Goal: Task Accomplishment & Management: Complete application form

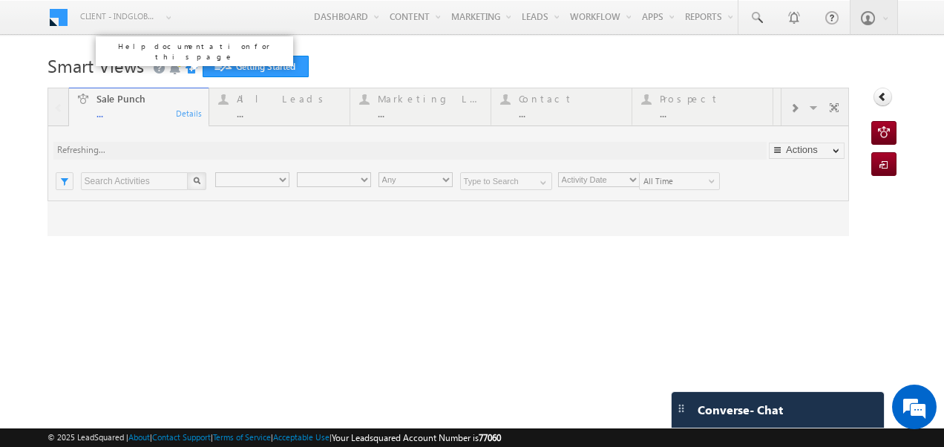
type input "Any Owner"
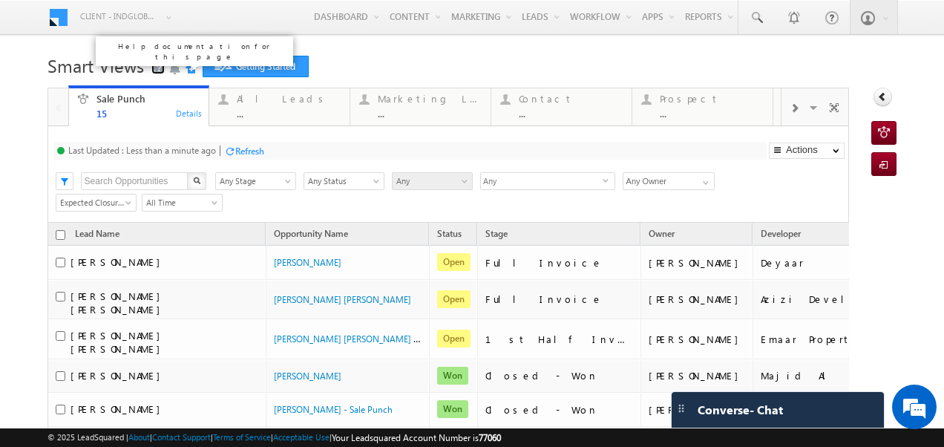
click at [159, 73] on link at bounding box center [157, 68] width 13 height 12
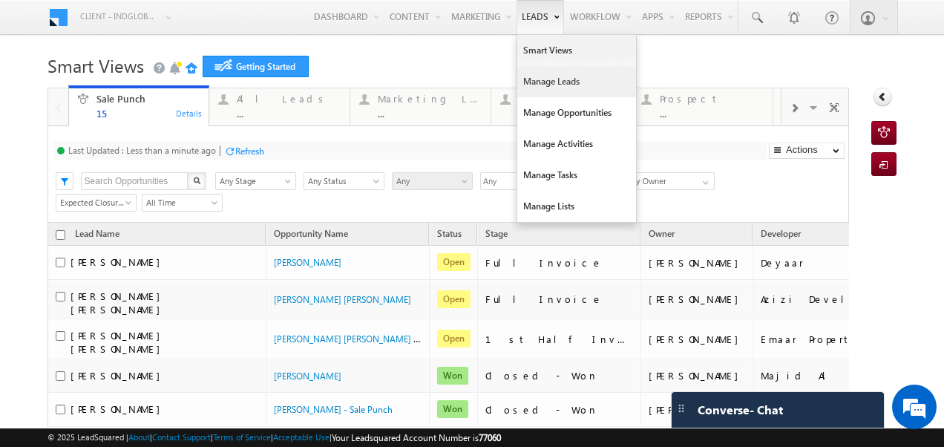
click at [539, 79] on link "Manage Leads" at bounding box center [576, 81] width 119 height 31
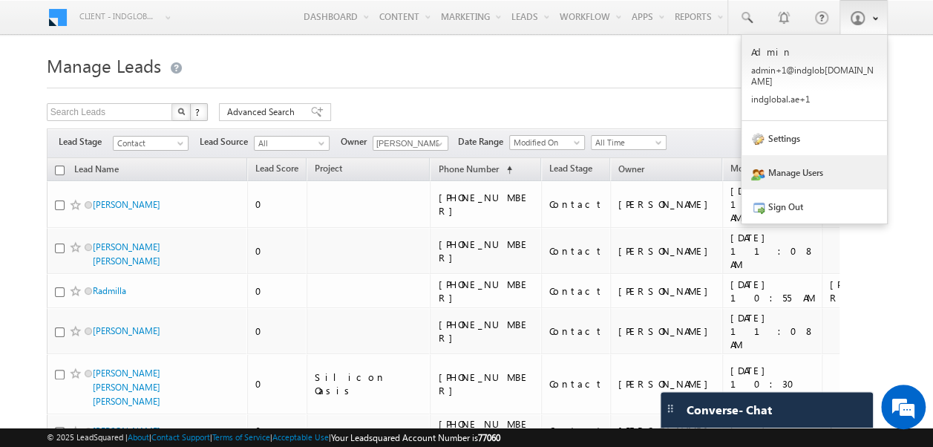
click at [799, 155] on link "Manage Users" at bounding box center [815, 172] width 146 height 34
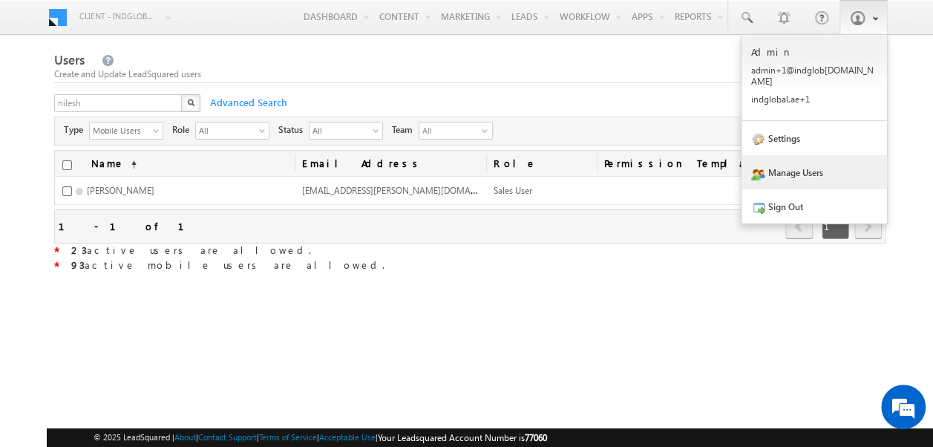
click at [802, 165] on link "Manage Users" at bounding box center [815, 172] width 146 height 34
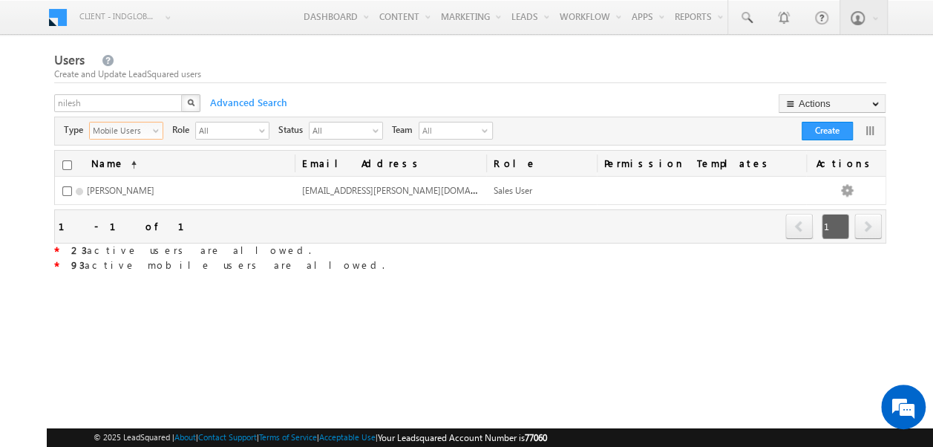
click at [156, 132] on span "select" at bounding box center [159, 130] width 12 height 8
click at [120, 150] on li "All" at bounding box center [124, 147] width 73 height 15
drag, startPoint x: 156, startPoint y: 104, endPoint x: 66, endPoint y: 101, distance: 89.9
click at [66, 101] on input "nilesh" at bounding box center [118, 103] width 129 height 18
click at [190, 101] on img "button" at bounding box center [190, 102] width 7 height 7
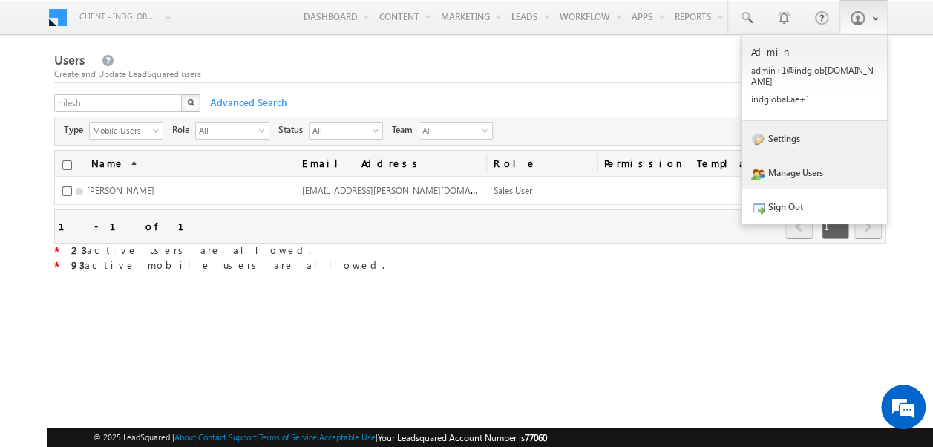
click at [784, 128] on link "Settings" at bounding box center [815, 138] width 146 height 34
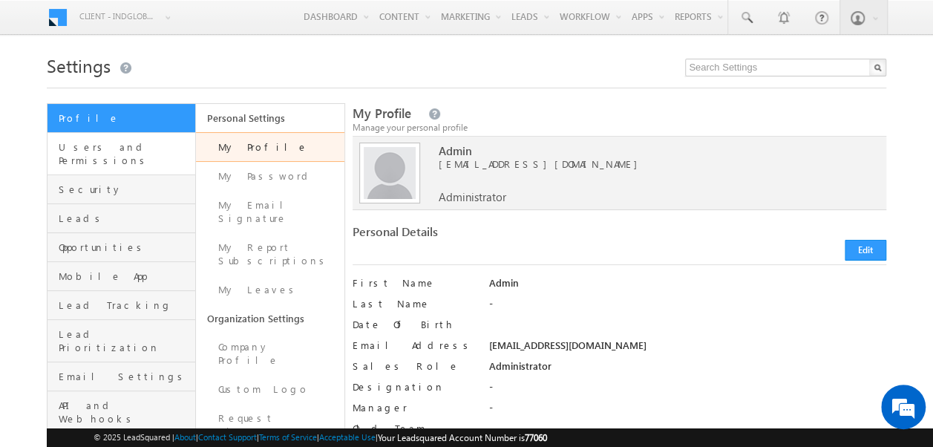
click at [137, 154] on link "Users and Permissions" at bounding box center [122, 154] width 148 height 42
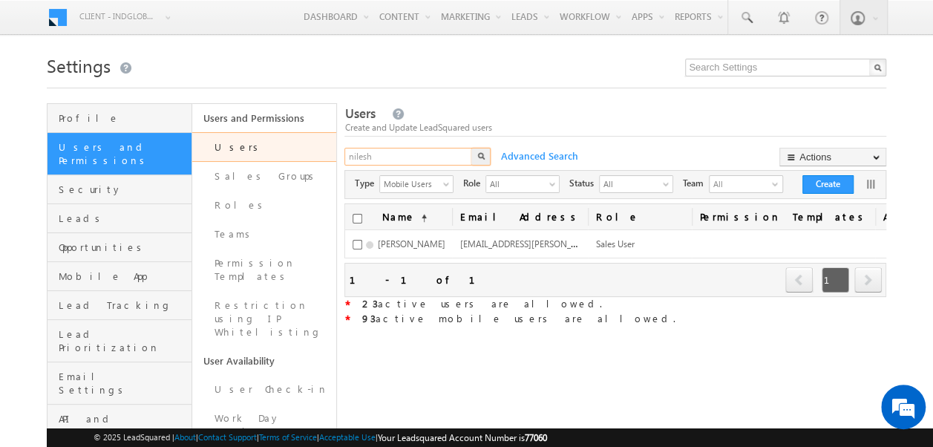
drag, startPoint x: 394, startPoint y: 159, endPoint x: 345, endPoint y: 154, distance: 49.2
click at [345, 154] on div "Profile Users and Permissions Security Leads Opportunities Mobile App Lead Trac…" at bounding box center [467, 409] width 840 height 613
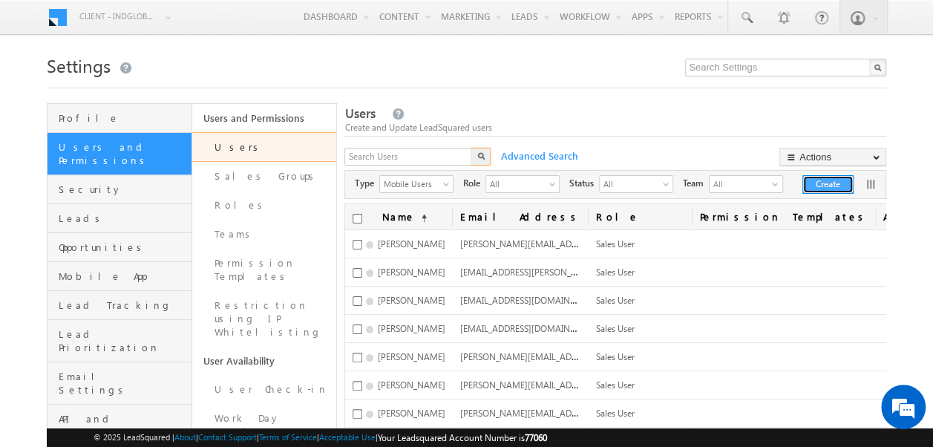
click at [820, 185] on button "Create" at bounding box center [827, 184] width 51 height 19
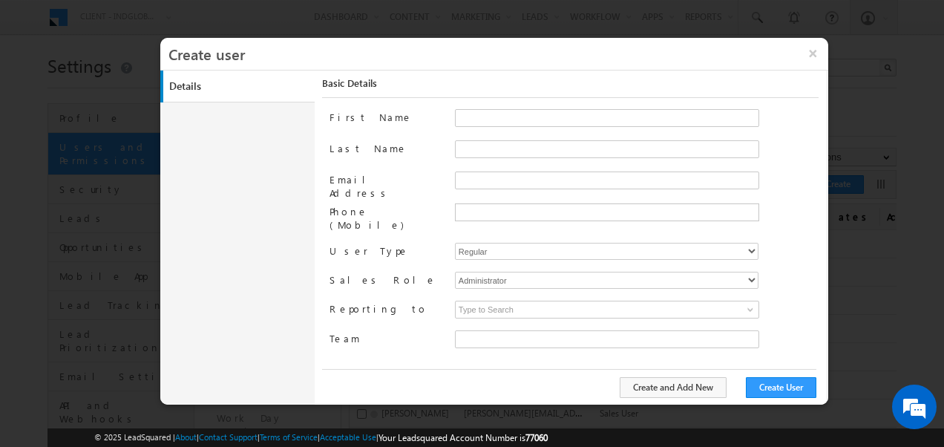
type input "faf8491d-252d-11ee-b523-12ccdbbfc88b"
click at [479, 181] on input "Email Address" at bounding box center [607, 180] width 304 height 18
paste input "yash.bhandilkar@indglobal.ae"
drag, startPoint x: 477, startPoint y: 178, endPoint x: 452, endPoint y: 177, distance: 24.5
click at [452, 177] on div "Email Address yash.bhandilkar@indglobal.ae" at bounding box center [574, 187] width 489 height 32
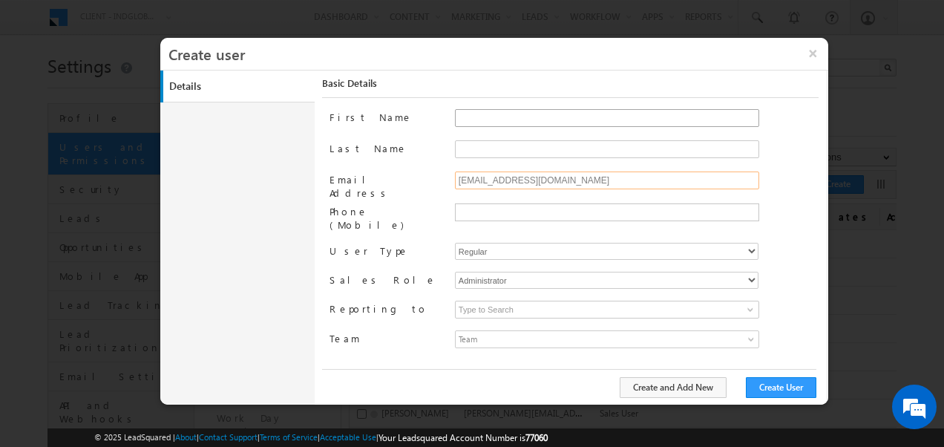
type input "yash.bhandilkar@indglobal.ae"
click at [471, 115] on input "First Name" at bounding box center [607, 118] width 304 height 18
paste input "yash"
type input "yash"
drag, startPoint x: 481, startPoint y: 179, endPoint x: 521, endPoint y: 180, distance: 40.1
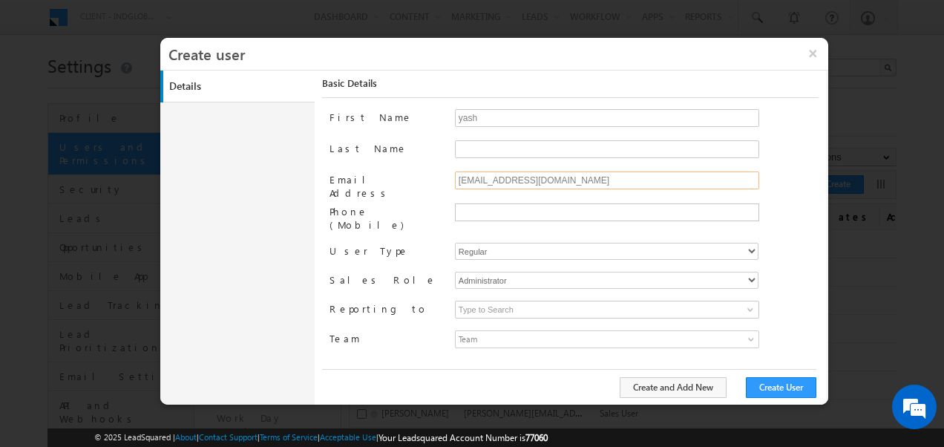
click at [521, 180] on input "yash.bhandilkar@indglobal.ae" at bounding box center [607, 180] width 304 height 18
click at [486, 145] on input "Last Name" at bounding box center [607, 149] width 304 height 18
paste input "bhandilkar"
type input "bhandilkar"
click at [464, 116] on input "yash" at bounding box center [607, 118] width 304 height 18
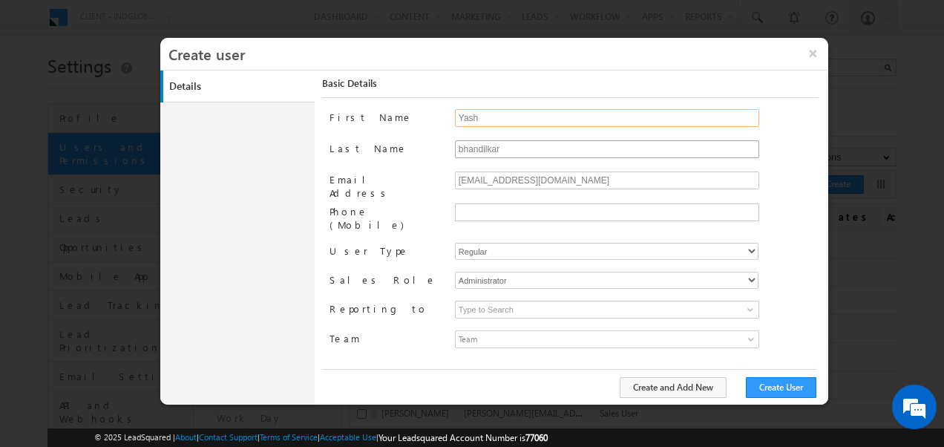
type input "Yash"
click at [465, 148] on input "bhandilkar" at bounding box center [607, 149] width 304 height 18
type input "Bhandilkar"
click at [750, 244] on select "Regular Mobile" at bounding box center [607, 251] width 304 height 17
select select "1"
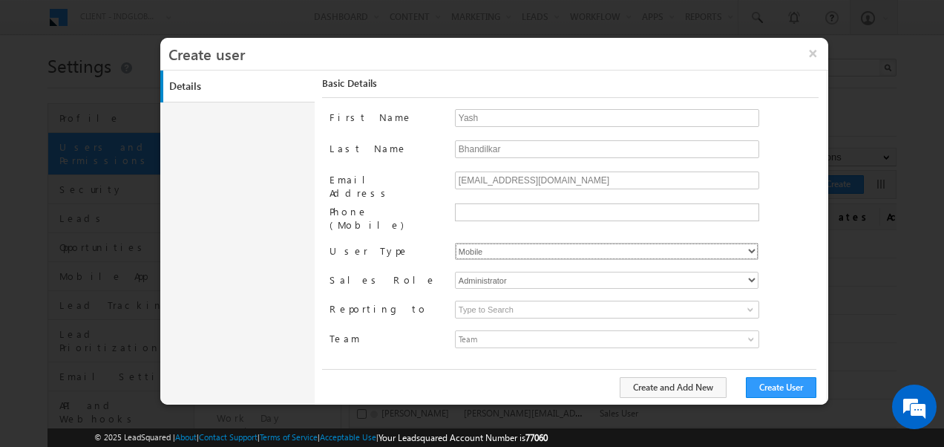
click at [455, 243] on select "Regular Mobile" at bounding box center [607, 251] width 304 height 17
type input "faf8491d-252d-11ee-b523-12ccdbbfc88b"
click at [640, 272] on select "Administrator Marketing User Sales Manager Sales User" at bounding box center [607, 280] width 304 height 17
select select "Sales_User"
click at [455, 272] on select "Administrator Marketing User Sales Manager Sales User" at bounding box center [607, 280] width 304 height 17
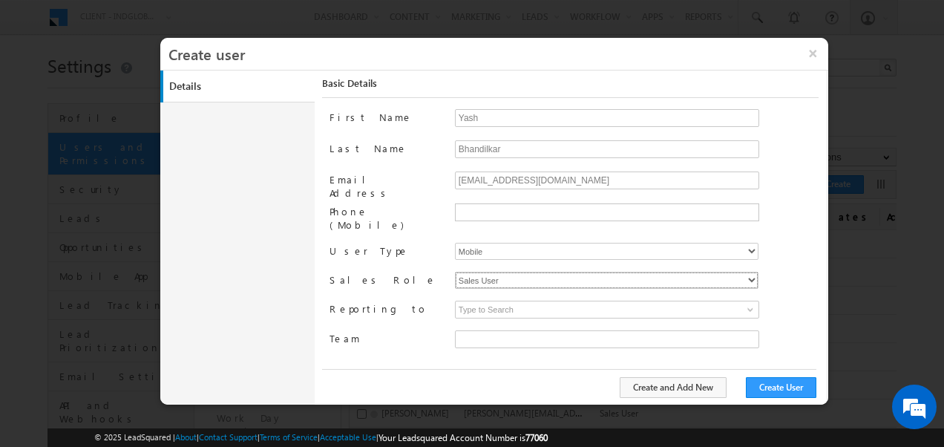
type input "faf8491d-252d-11ee-b523-12ccdbbfc88b"
click at [753, 304] on span at bounding box center [751, 310] width 12 height 12
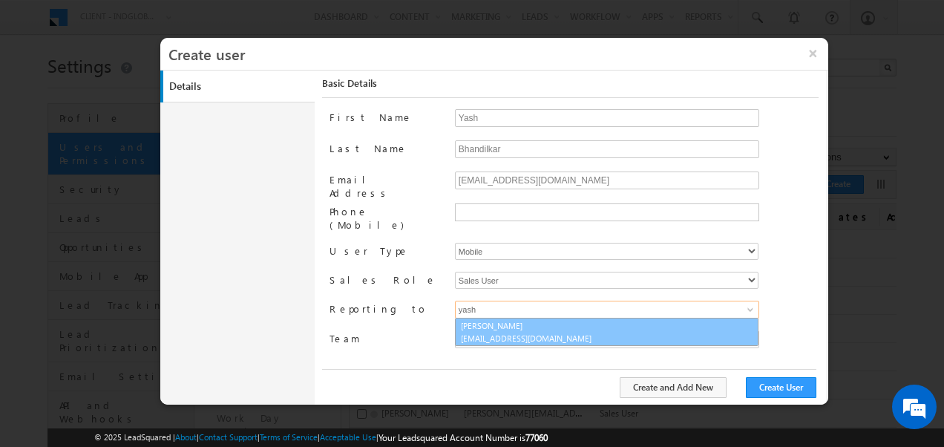
click at [499, 333] on span "yash.rajput@indglobal.ae" at bounding box center [528, 338] width 134 height 11
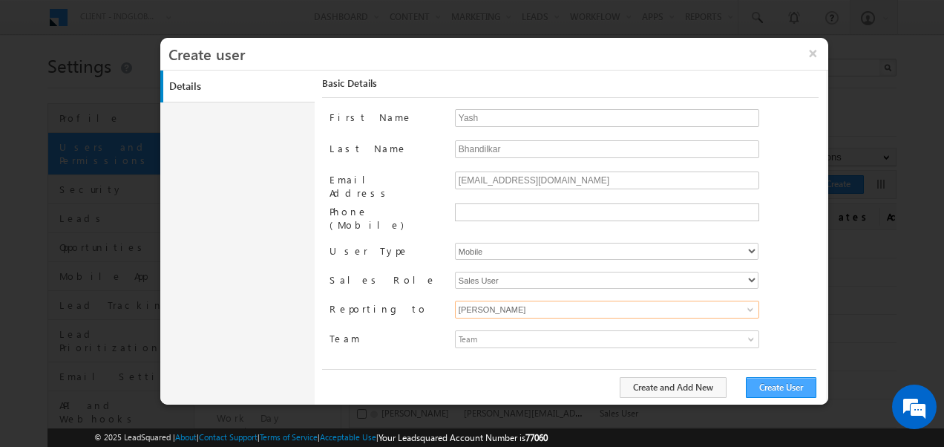
type input "[PERSON_NAME]"
click at [781, 392] on button "Create User" at bounding box center [781, 387] width 71 height 21
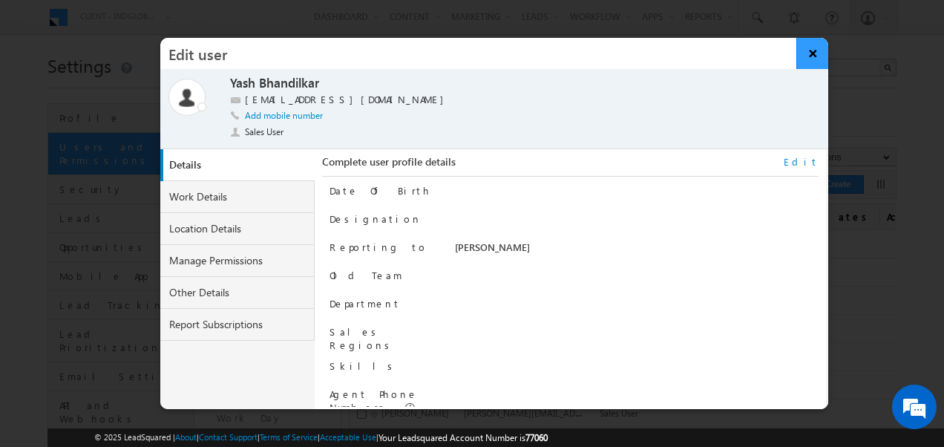
click at [806, 55] on button "×" at bounding box center [813, 53] width 32 height 31
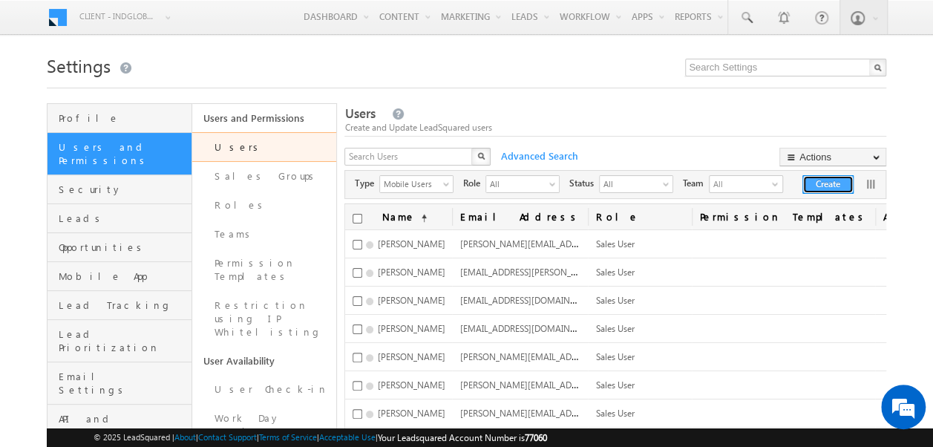
click at [825, 183] on button "Create" at bounding box center [827, 184] width 51 height 19
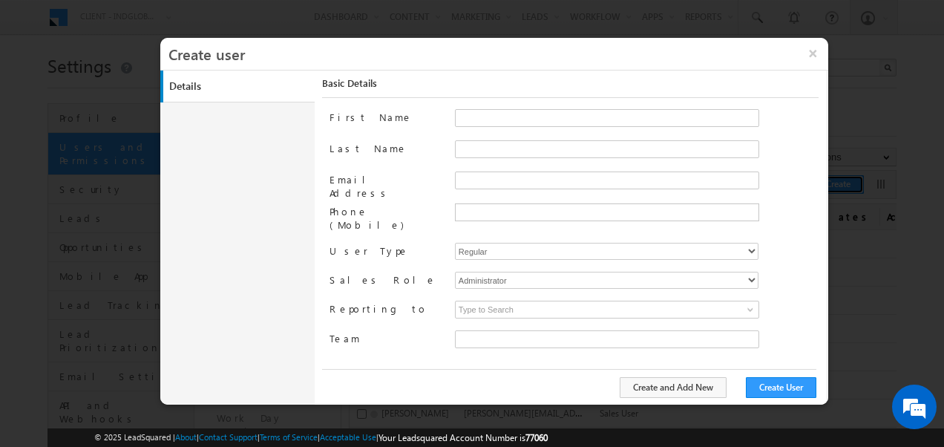
type input "faf8491d-252d-11ee-b523-12ccdbbfc88b"
click at [469, 179] on input "Email Address" at bounding box center [607, 180] width 304 height 18
paste input "moumita.manna@indglobal.ae"
drag, startPoint x: 490, startPoint y: 177, endPoint x: 446, endPoint y: 174, distance: 43.9
click at [446, 174] on div "Email Address moumita.manna@indglobal.ae" at bounding box center [574, 187] width 489 height 32
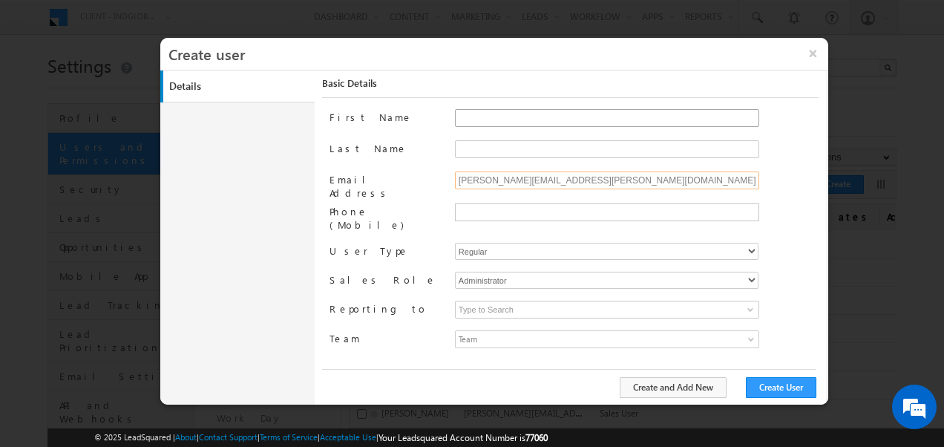
type input "moumita.manna@indglobal.ae"
click at [466, 122] on input "First Name" at bounding box center [607, 118] width 304 height 18
paste input "moumita"
type input "moumita"
drag, startPoint x: 497, startPoint y: 178, endPoint x: 523, endPoint y: 181, distance: 26.9
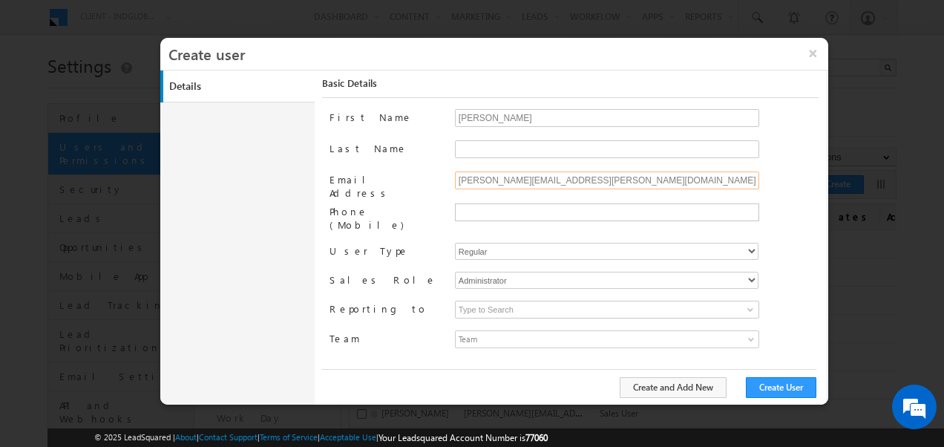
click at [523, 181] on input "moumita.manna@indglobal.ae" at bounding box center [607, 180] width 304 height 18
click at [472, 150] on input "Last Name" at bounding box center [607, 149] width 304 height 18
paste input "manna"
click at [465, 148] on input "manna" at bounding box center [607, 149] width 304 height 18
type input "Manna"
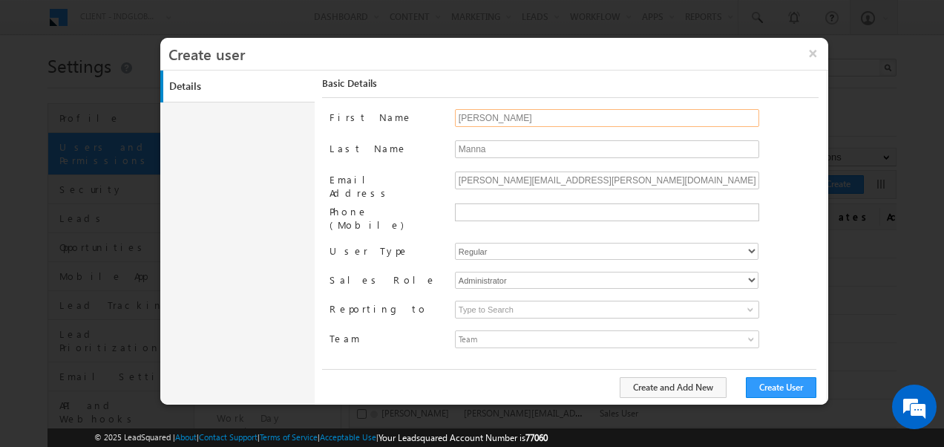
type input "Moumita"
click at [597, 243] on select "Regular Mobile" at bounding box center [607, 251] width 304 height 17
select select "1"
click at [455, 243] on select "Regular Mobile" at bounding box center [607, 251] width 304 height 17
click at [532, 272] on select "Administrator Marketing User Sales Manager Sales User" at bounding box center [607, 280] width 304 height 17
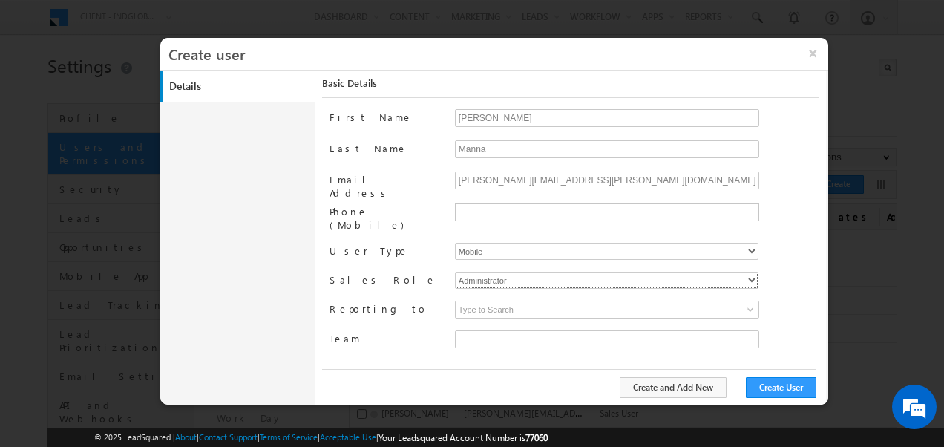
type input "faf8491d-252d-11ee-b523-12ccdbbfc88b"
select select "Sales_User"
click at [455, 272] on select "Administrator Marketing User Sales Manager Sales User" at bounding box center [607, 280] width 304 height 17
type input "faf8491d-252d-11ee-b523-12ccdbbfc88b"
click at [745, 304] on span at bounding box center [751, 310] width 12 height 12
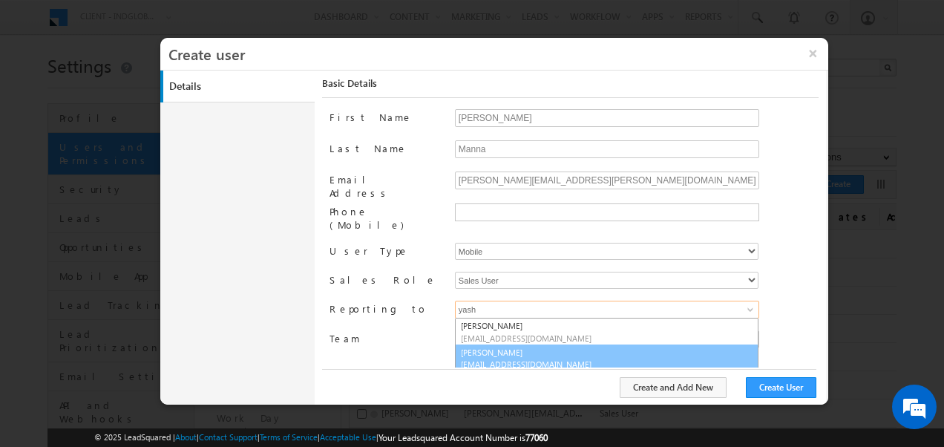
click at [491, 344] on link "Yash Rajput yash.rajput@indglobal.ae" at bounding box center [607, 358] width 304 height 28
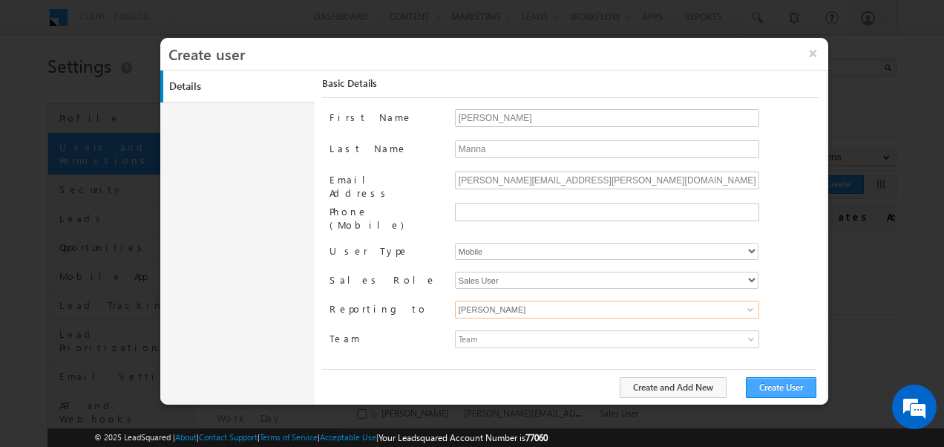
type input "[PERSON_NAME]"
click at [794, 385] on button "Create User" at bounding box center [781, 387] width 71 height 21
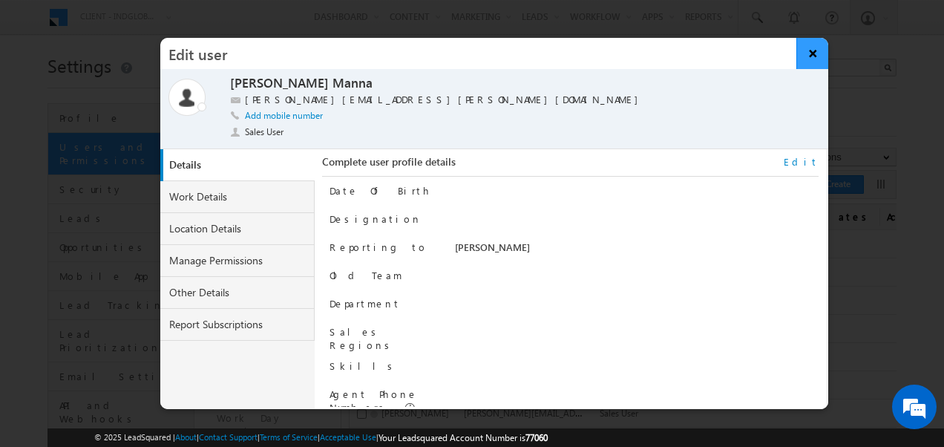
click at [811, 54] on button "×" at bounding box center [813, 53] width 32 height 31
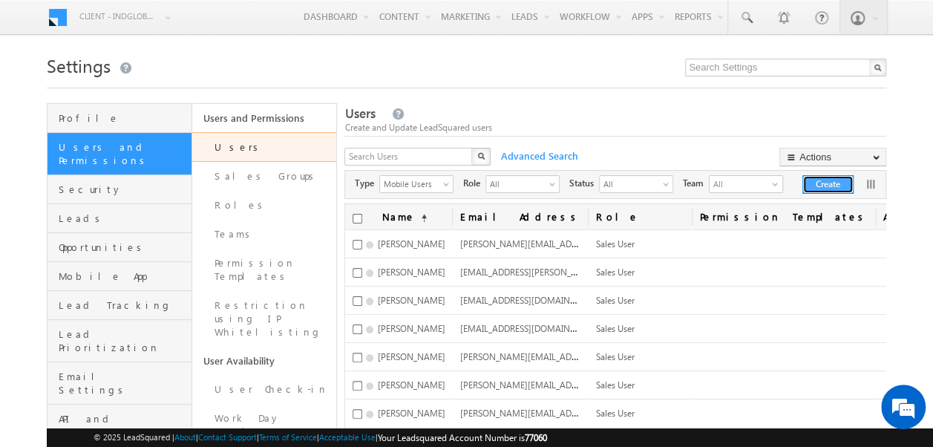
click at [831, 180] on button "Create" at bounding box center [827, 184] width 51 height 19
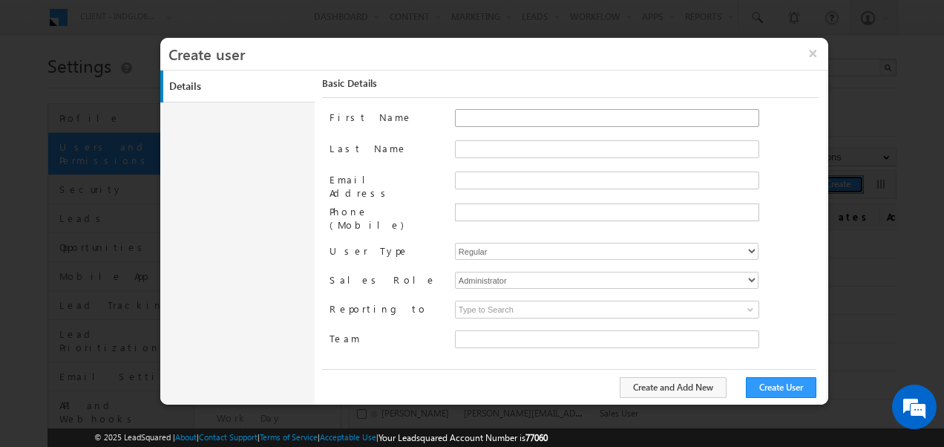
type input "faf8491d-252d-11ee-b523-12ccdbbfc88b"
click at [489, 122] on input "First Name" at bounding box center [607, 118] width 304 height 18
click at [472, 178] on input "Email Address" at bounding box center [607, 180] width 304 height 18
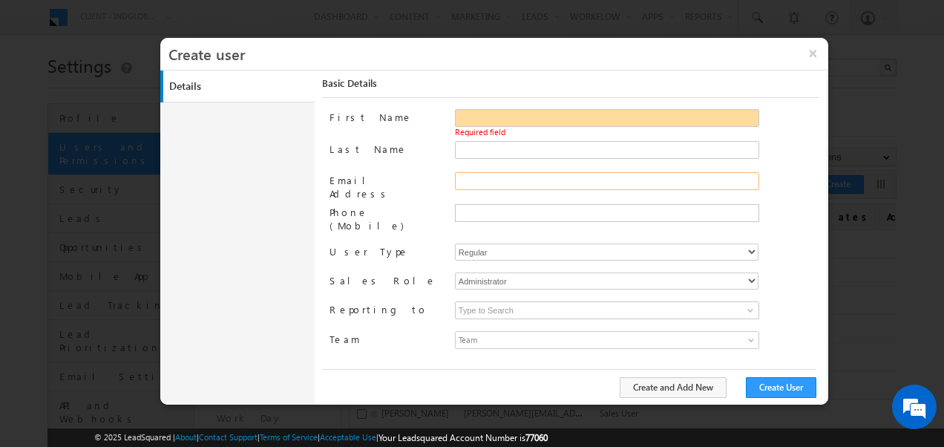
paste input "sandesh.dubey@indglobal.ae"
drag, startPoint x: 492, startPoint y: 178, endPoint x: 444, endPoint y: 176, distance: 48.3
click at [444, 176] on div "Email Address sandesh.dubey@indglobal.ae" at bounding box center [574, 188] width 489 height 32
type input "sandesh.dubey@indglobal.ae"
click at [484, 124] on input "First Name" at bounding box center [607, 118] width 304 height 18
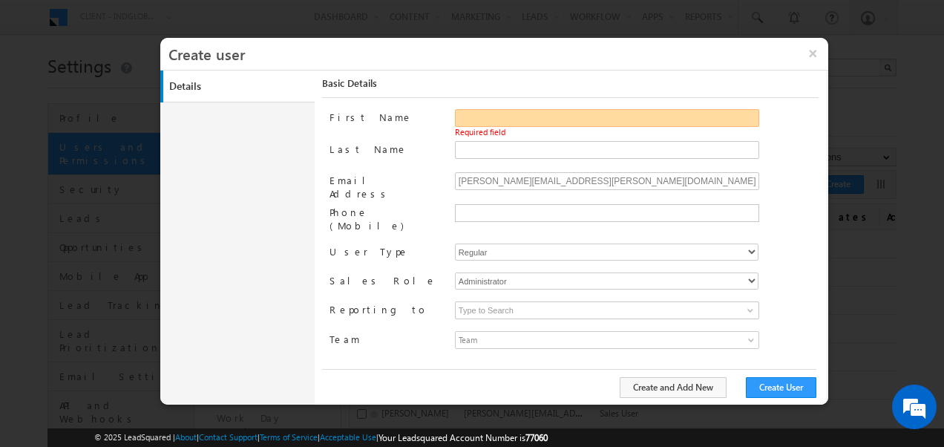
paste input "sandesh"
type input "sandesh"
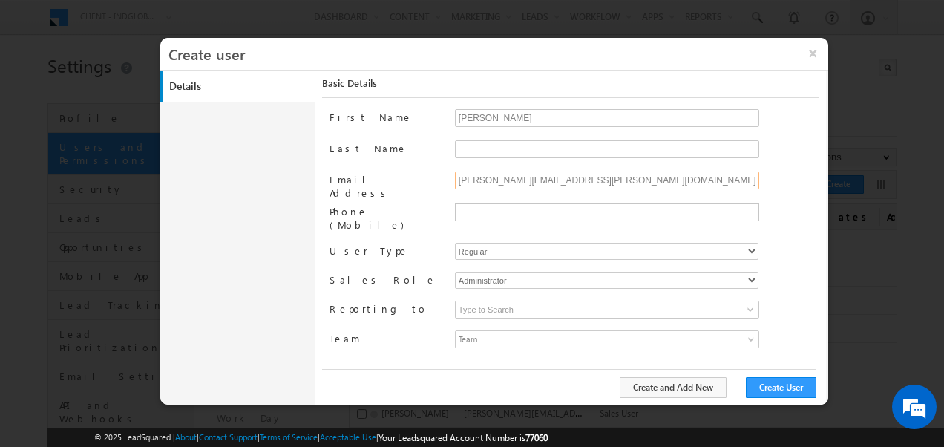
drag, startPoint x: 496, startPoint y: 178, endPoint x: 519, endPoint y: 178, distance: 23.0
click at [519, 178] on input "sandesh.dubey@indglobal.ae" at bounding box center [607, 180] width 304 height 18
click at [488, 151] on input "Last Name" at bounding box center [607, 149] width 304 height 18
paste input "dubey"
type input "dubey"
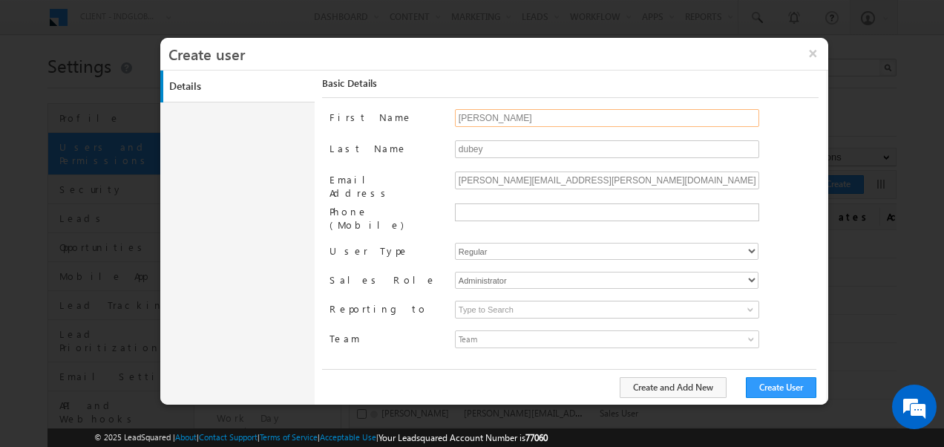
click at [463, 119] on input "sandesh" at bounding box center [607, 118] width 304 height 18
type input "Sandesh"
click at [464, 151] on input "dubey" at bounding box center [607, 149] width 304 height 18
type input "Dubey"
click at [534, 243] on select "Regular Mobile" at bounding box center [607, 251] width 304 height 17
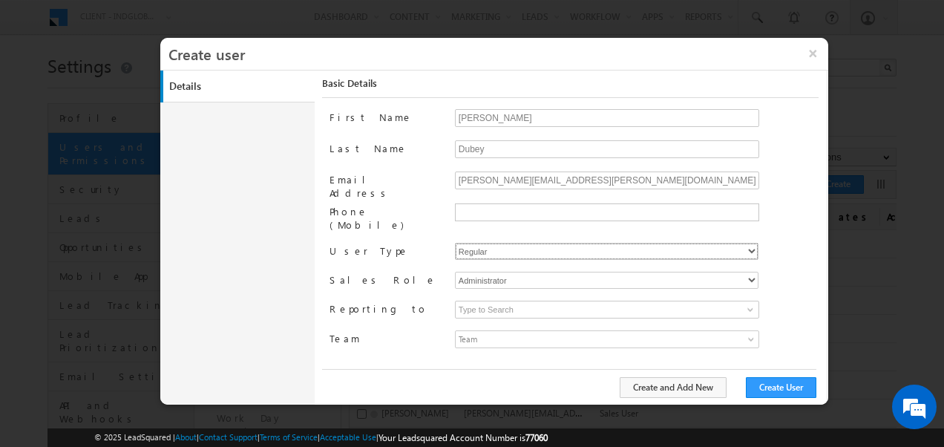
select select "1"
click at [455, 243] on select "Regular Mobile" at bounding box center [607, 251] width 304 height 17
type input "faf8491d-252d-11ee-b523-12ccdbbfc88b"
click at [499, 272] on select "Administrator Marketing User Sales Manager Sales User" at bounding box center [607, 280] width 304 height 17
select select "Sales_User"
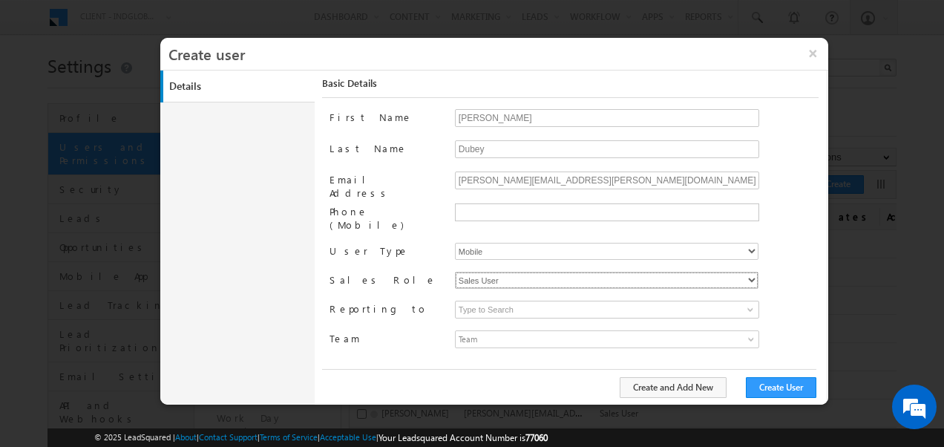
click at [455, 272] on select "Administrator Marketing User Sales Manager Sales User" at bounding box center [607, 280] width 304 height 17
type input "faf8491d-252d-11ee-b523-12ccdbbfc88b"
click at [513, 301] on input at bounding box center [607, 310] width 304 height 18
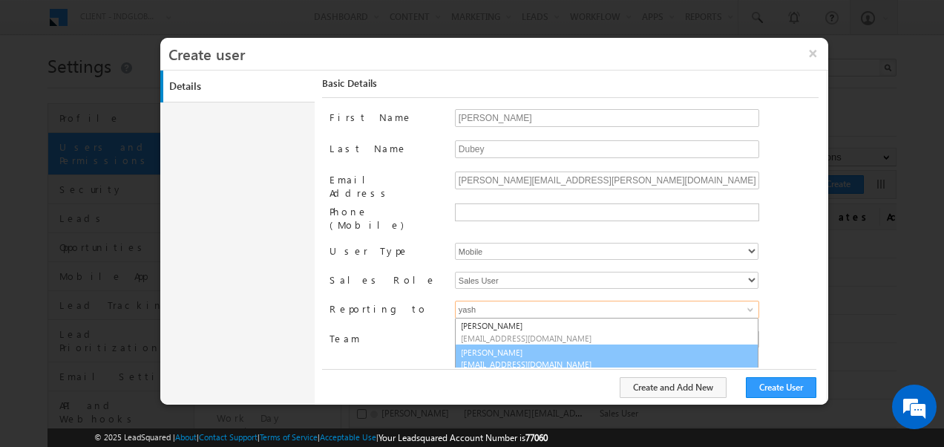
click at [517, 344] on link "Yash Rajput yash.rajput@indglobal.ae" at bounding box center [607, 358] width 304 height 28
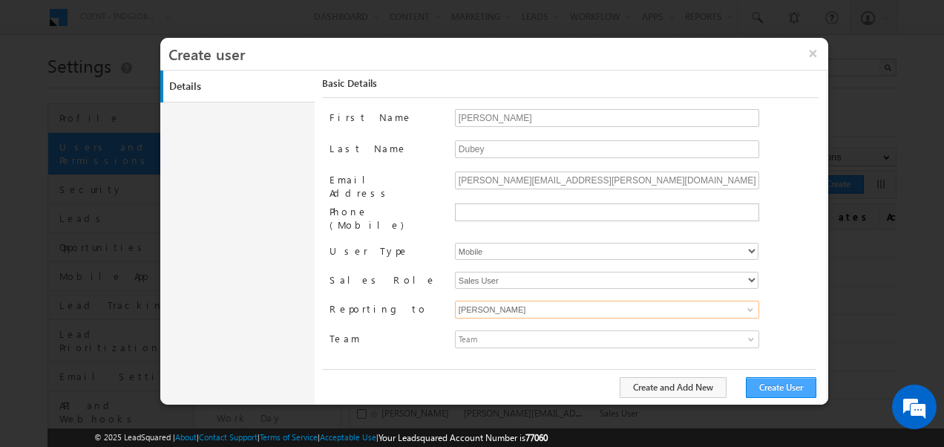
type input "[PERSON_NAME]"
click at [779, 389] on button "Create User" at bounding box center [781, 387] width 71 height 21
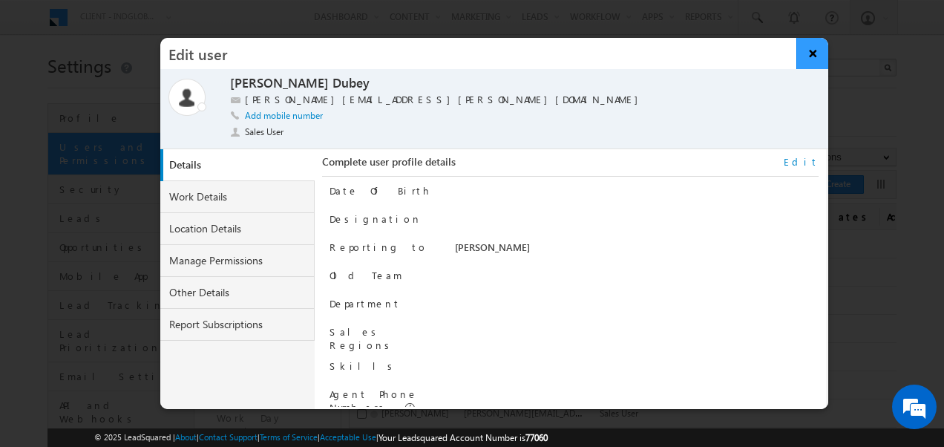
click at [812, 58] on button "×" at bounding box center [813, 53] width 32 height 31
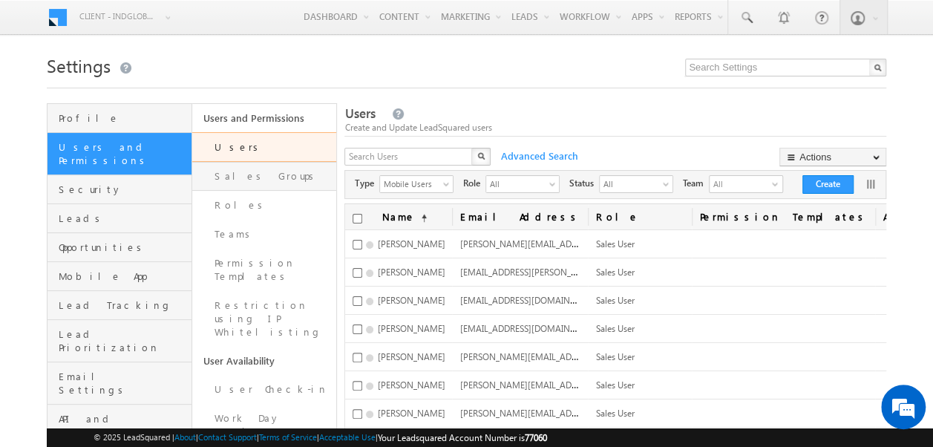
click at [260, 179] on link "Sales Groups" at bounding box center [264, 176] width 145 height 29
click at [258, 180] on link "Sales Groups" at bounding box center [264, 176] width 145 height 29
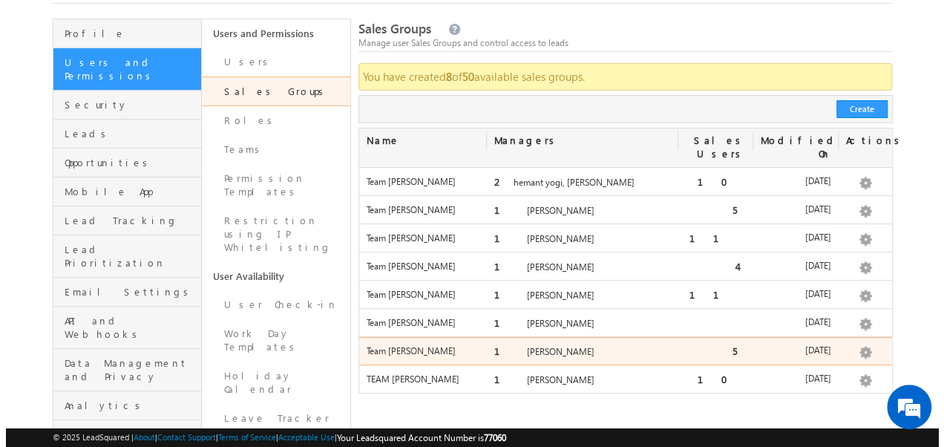
scroll to position [86, 0]
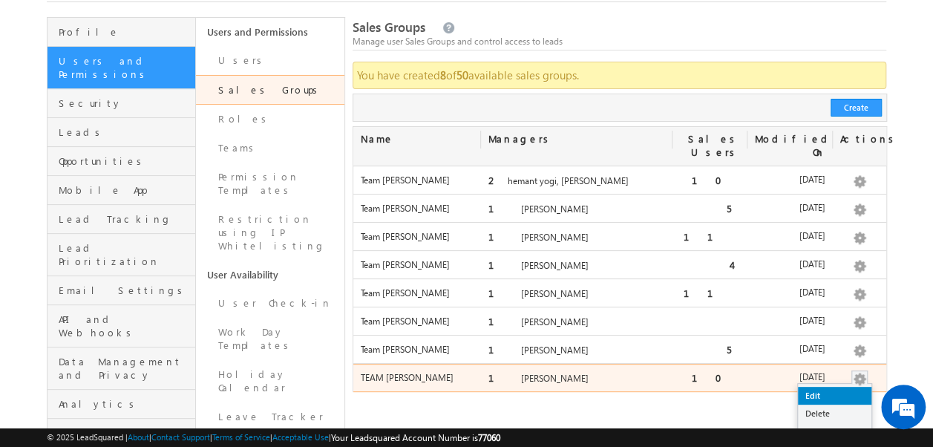
click at [822, 387] on link "Edit" at bounding box center [834, 396] width 73 height 18
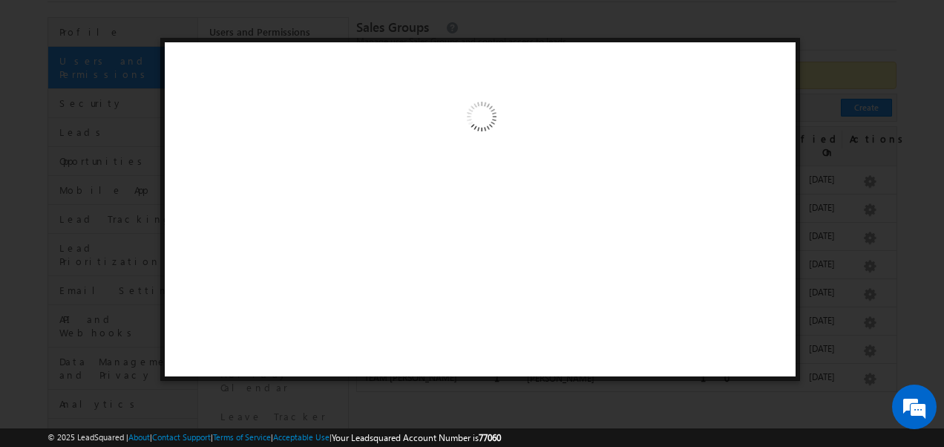
scroll to position [0, 0]
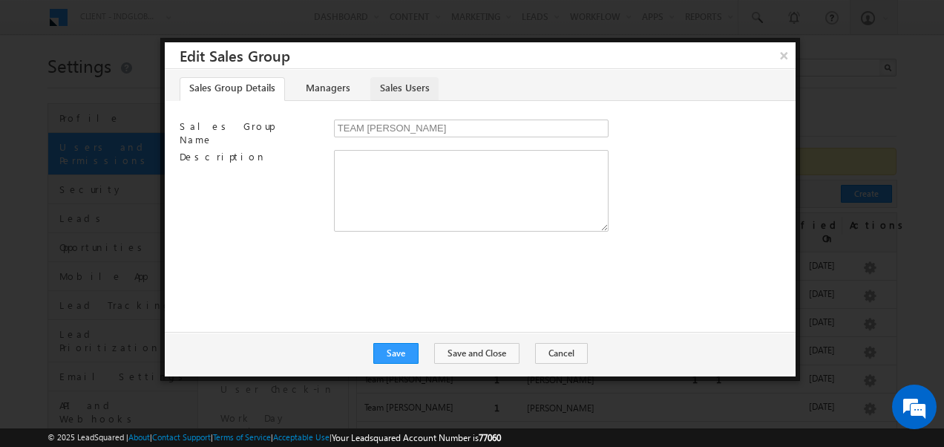
click at [392, 97] on link "Sales Users" at bounding box center [404, 89] width 68 height 24
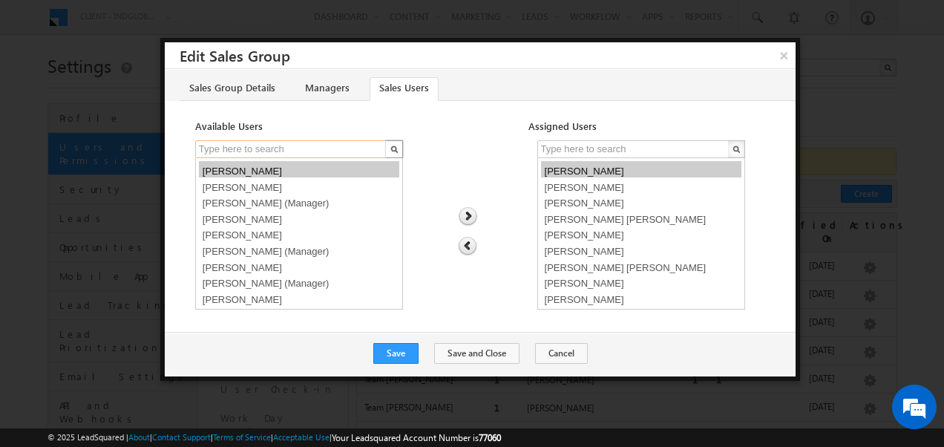
click at [267, 150] on input "text" at bounding box center [291, 149] width 193 height 18
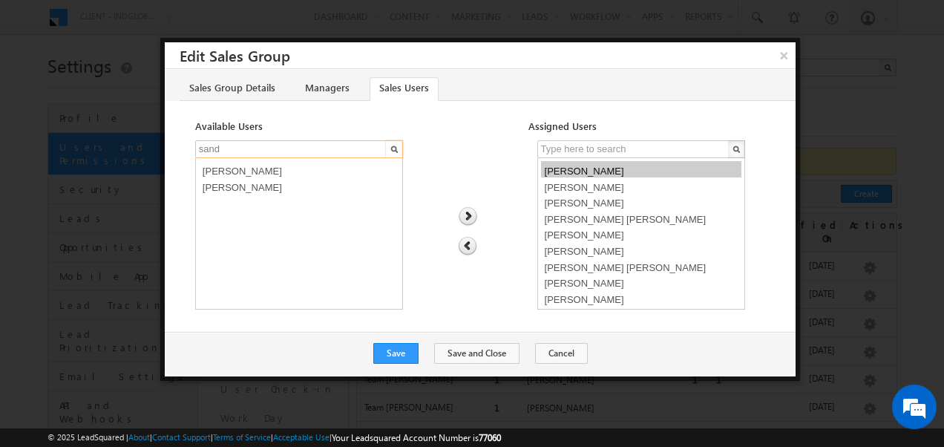
type input "sand"
select select "60d82cdd-9139-11f0-8589-125492a0d7ad"
click at [268, 183] on option "[PERSON_NAME]" at bounding box center [299, 185] width 200 height 16
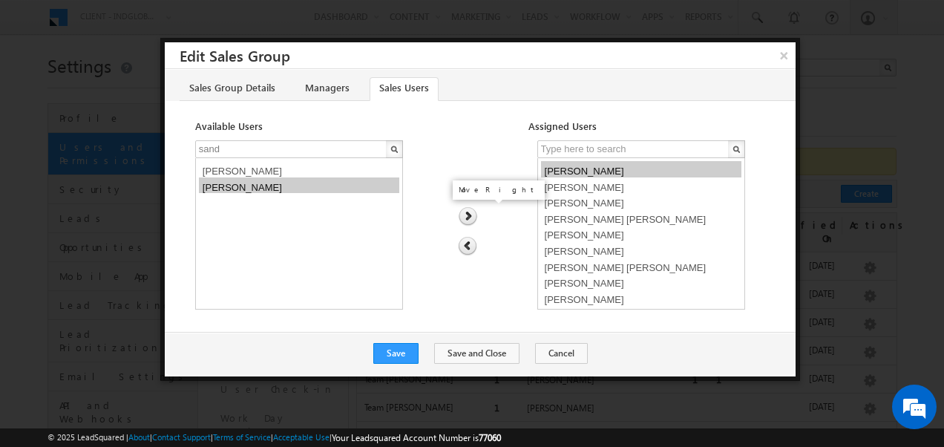
click at [468, 211] on img at bounding box center [468, 216] width 20 height 19
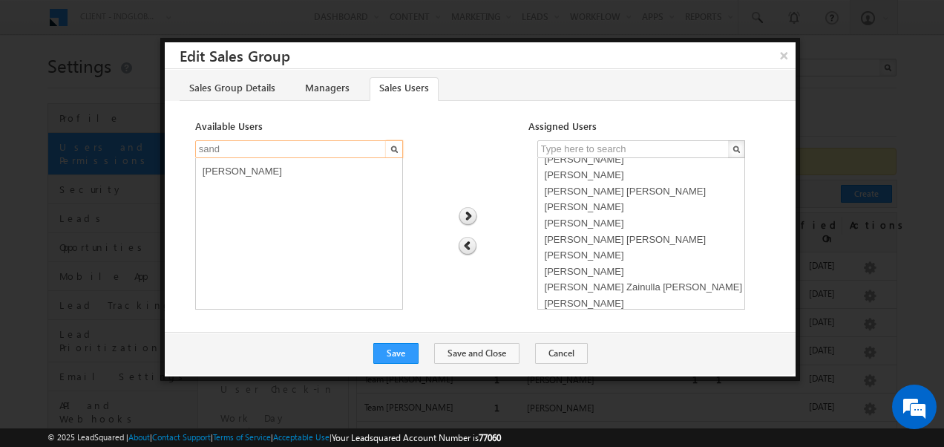
drag, startPoint x: 226, startPoint y: 145, endPoint x: 196, endPoint y: 144, distance: 29.7
click at [196, 145] on input "sand" at bounding box center [291, 149] width 193 height 18
type input "moum"
select select "2ca8cc37-9139-11f0-8589-125492a0d7ad"
click at [260, 171] on option "[PERSON_NAME]" at bounding box center [299, 169] width 200 height 16
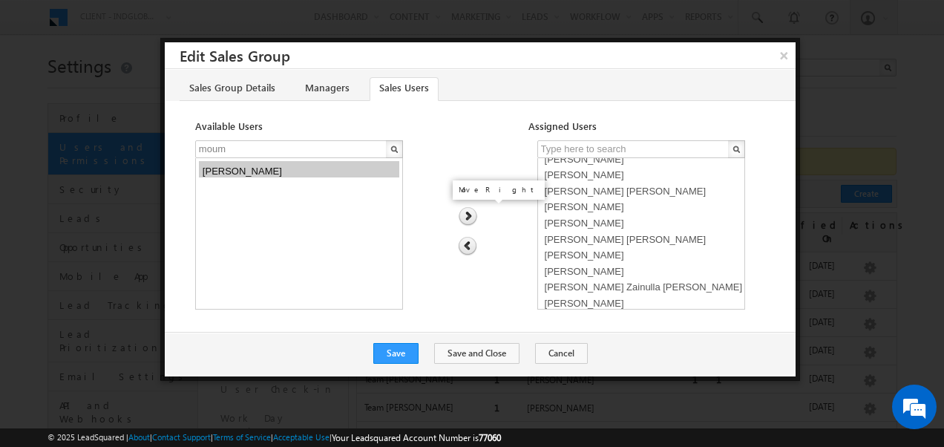
click at [466, 214] on img at bounding box center [468, 216] width 20 height 19
drag, startPoint x: 249, startPoint y: 146, endPoint x: 177, endPoint y: 150, distance: 71.4
click at [177, 150] on div "Available Users Assigned Users [PERSON_NAME] kumar [PERSON_NAME] [PERSON_NAME] …" at bounding box center [480, 218] width 631 height 197
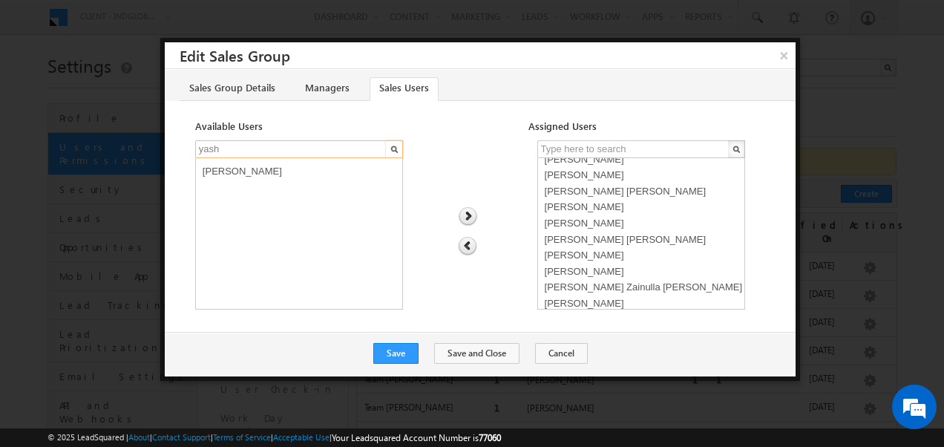
type input "yash"
select select "f0b28209-9138-11f0-8589-125492a0d7ad"
click at [257, 172] on option "[PERSON_NAME]" at bounding box center [299, 169] width 200 height 16
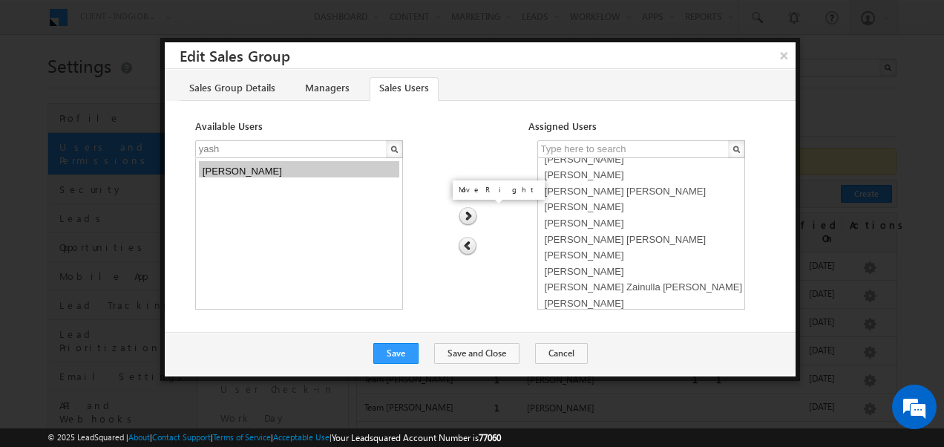
click at [469, 212] on img at bounding box center [468, 216] width 20 height 19
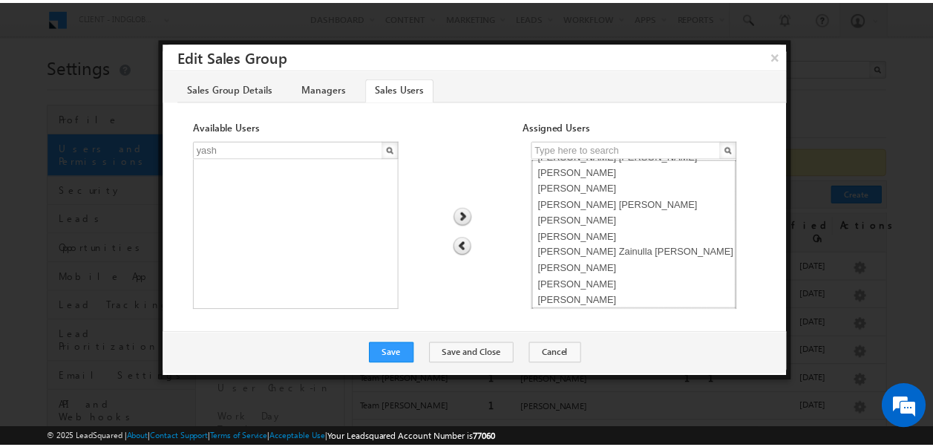
scroll to position [0, 0]
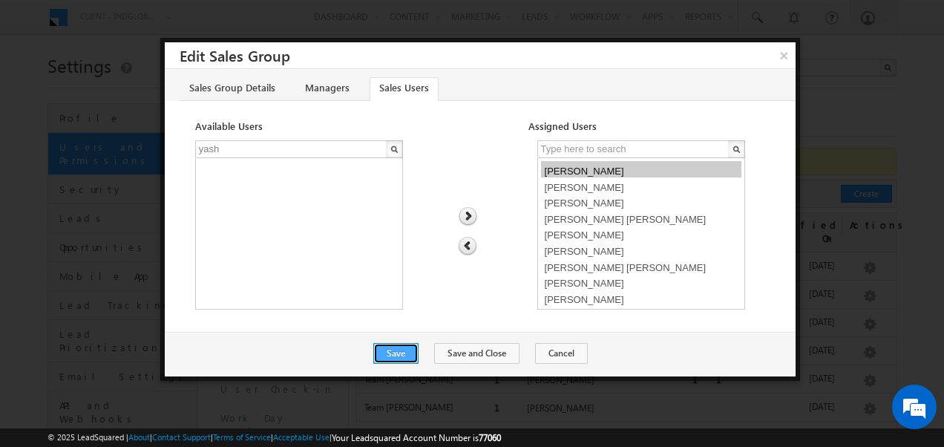
click at [406, 349] on button "Save" at bounding box center [395, 353] width 45 height 21
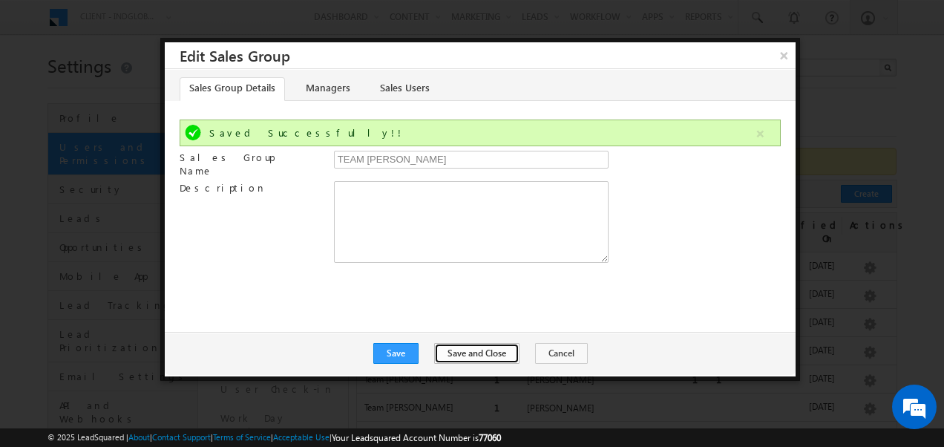
click at [468, 353] on button "Save and Close" at bounding box center [476, 353] width 85 height 21
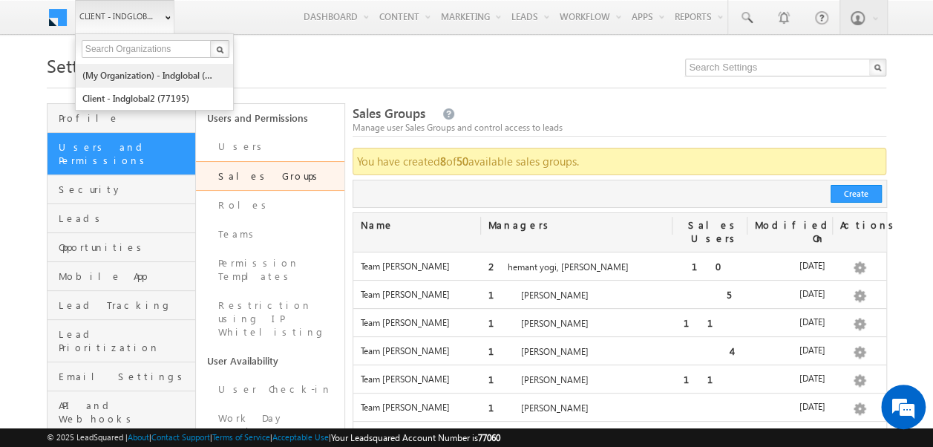
click at [141, 76] on link "(My Organization) - indglobal (48060)" at bounding box center [150, 75] width 136 height 23
click at [140, 75] on link "(My Organization) - indglobal (48060)" at bounding box center [150, 75] width 136 height 23
